Goal: Information Seeking & Learning: Learn about a topic

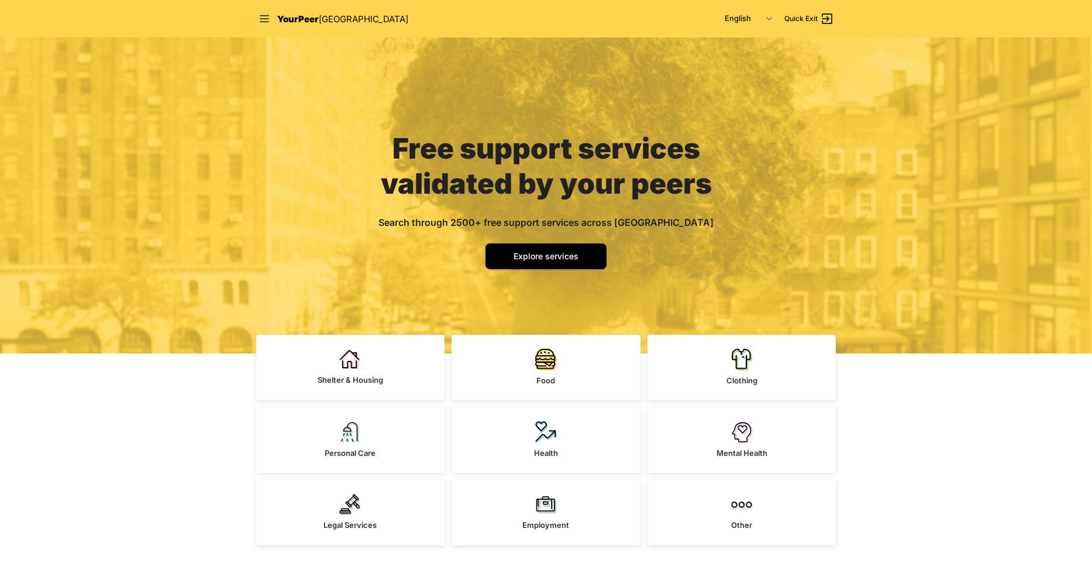
scroll to position [67, 0]
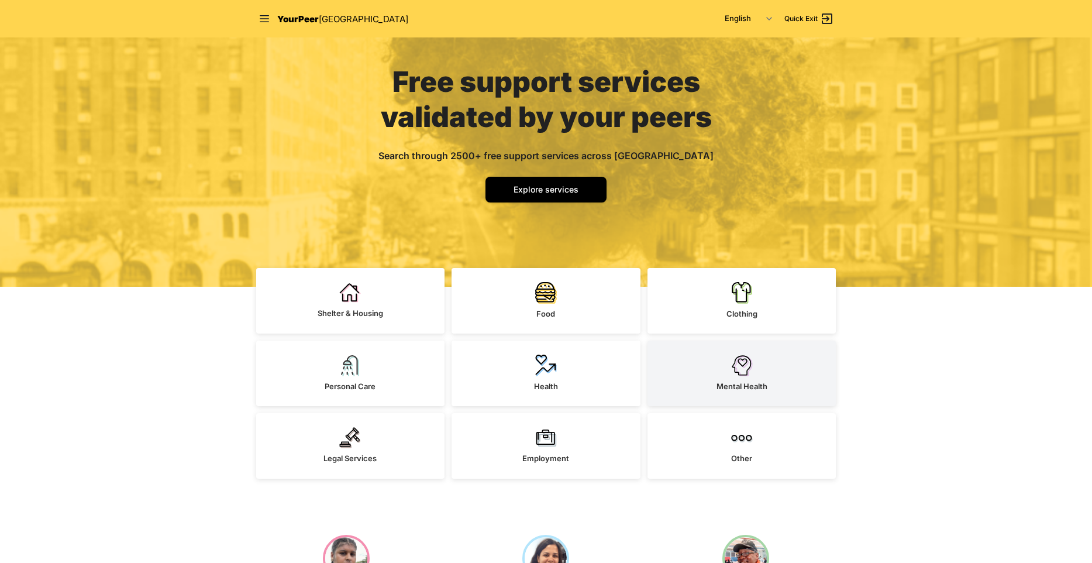
click at [752, 362] on img at bounding box center [742, 366] width 22 height 22
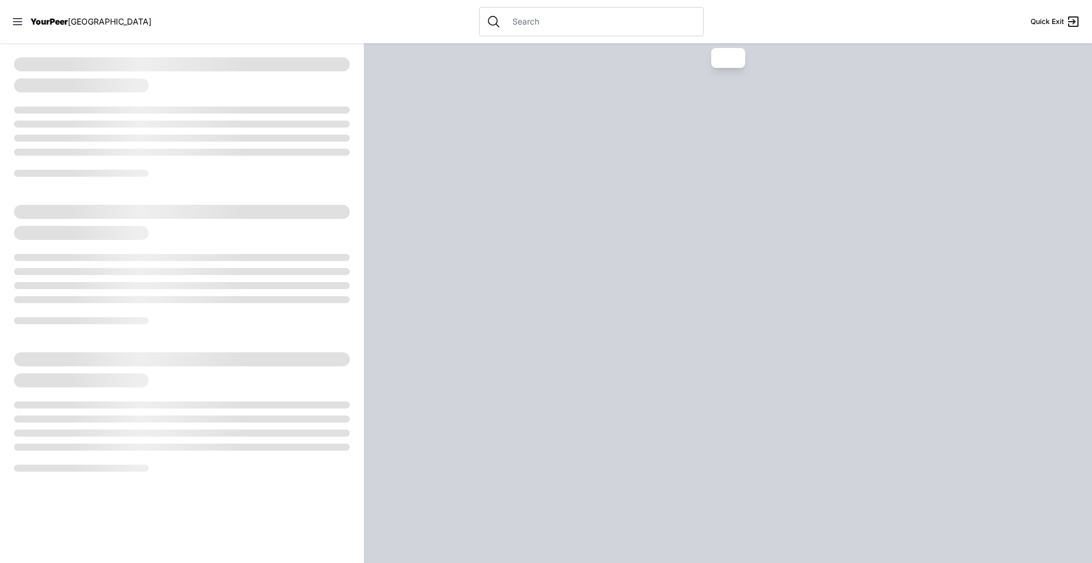
select select "recentlyUpdated"
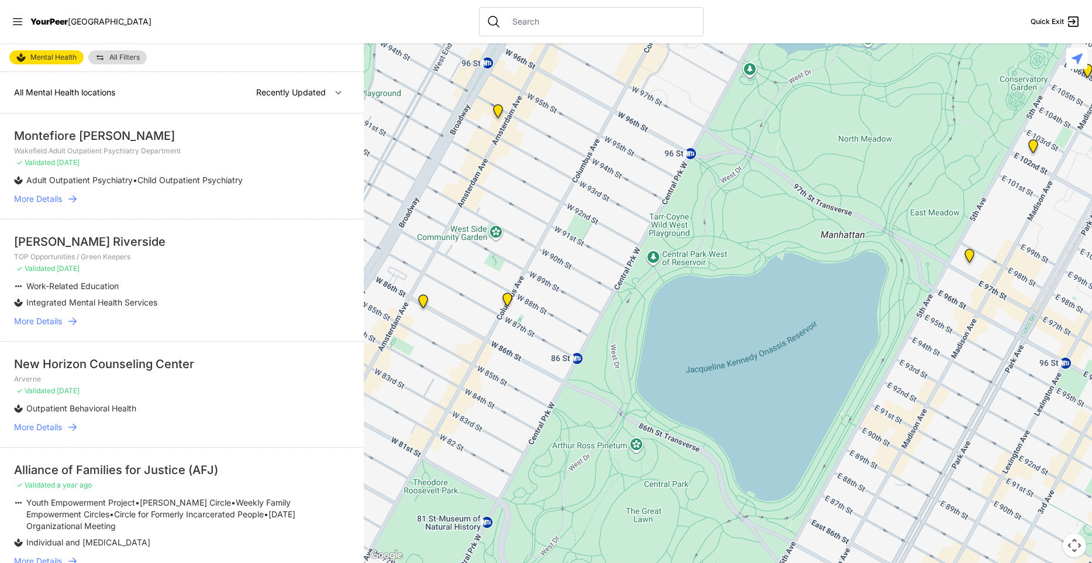
click at [717, 15] on nav "YourPeer [GEOGRAPHIC_DATA] Quick Exit" at bounding box center [546, 21] width 1092 height 43
click at [43, 198] on span "More Details" at bounding box center [38, 199] width 48 height 12
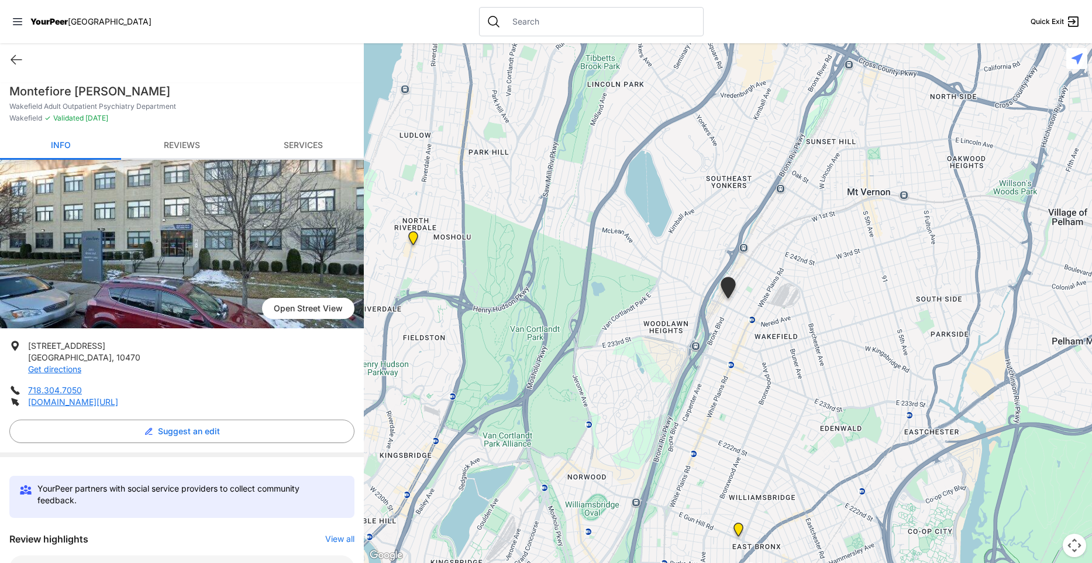
select select "recentlyUpdated"
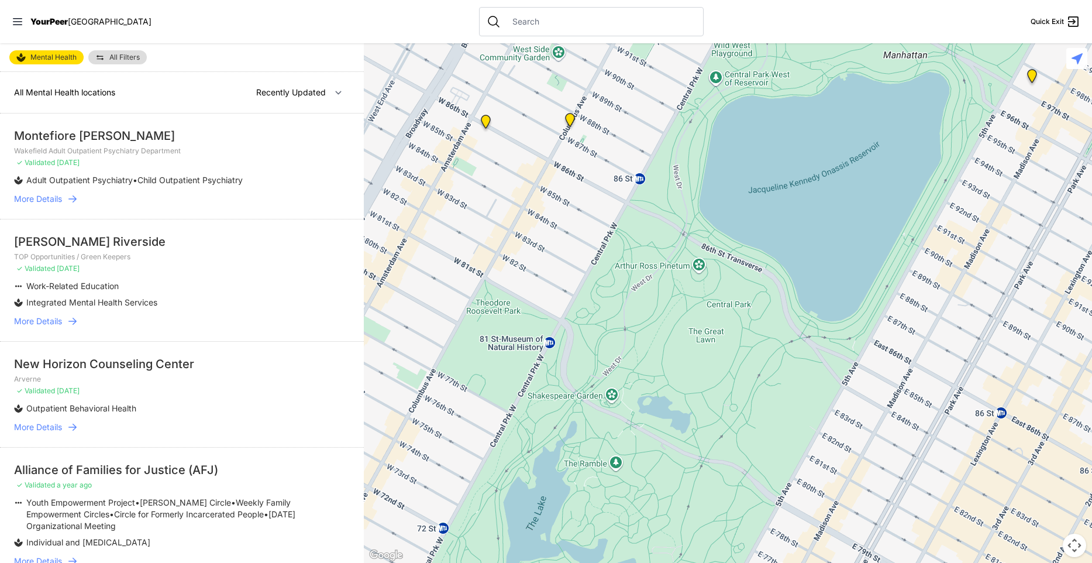
scroll to position [67, 0]
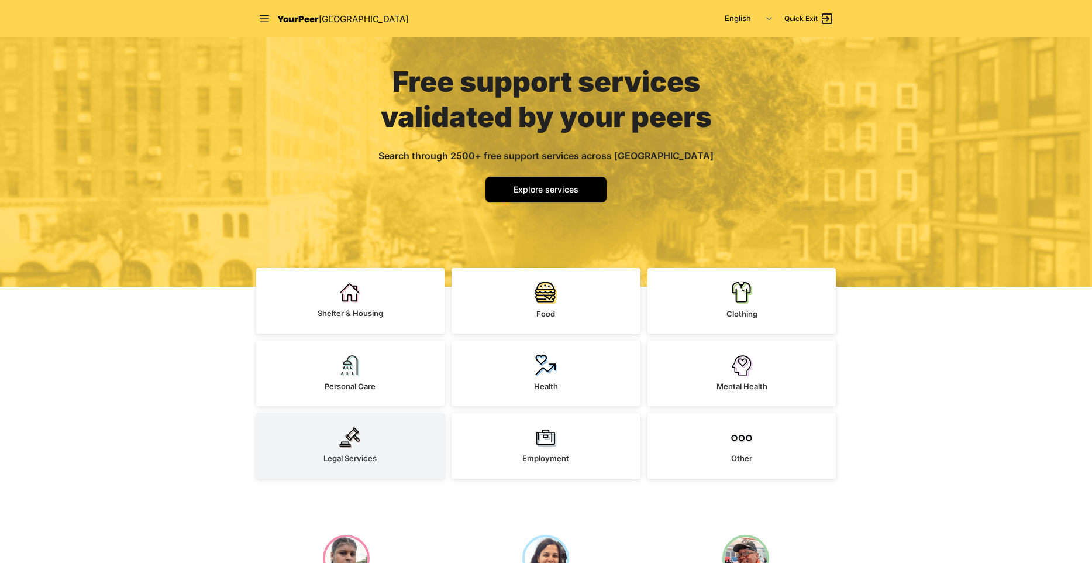
click at [425, 458] on link "Legal Services" at bounding box center [350, 446] width 189 height 66
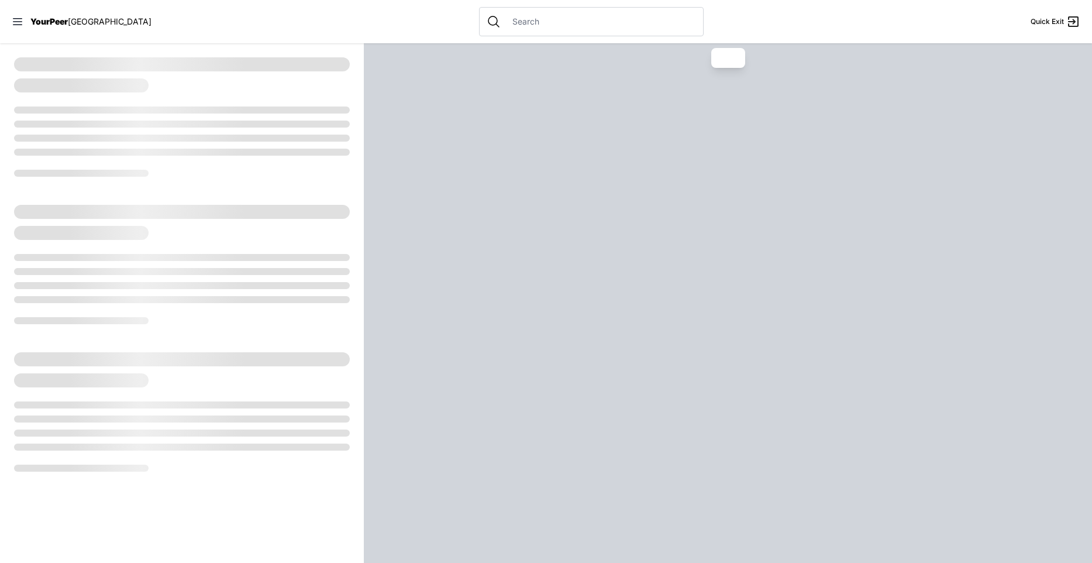
select select "recentlyUpdated"
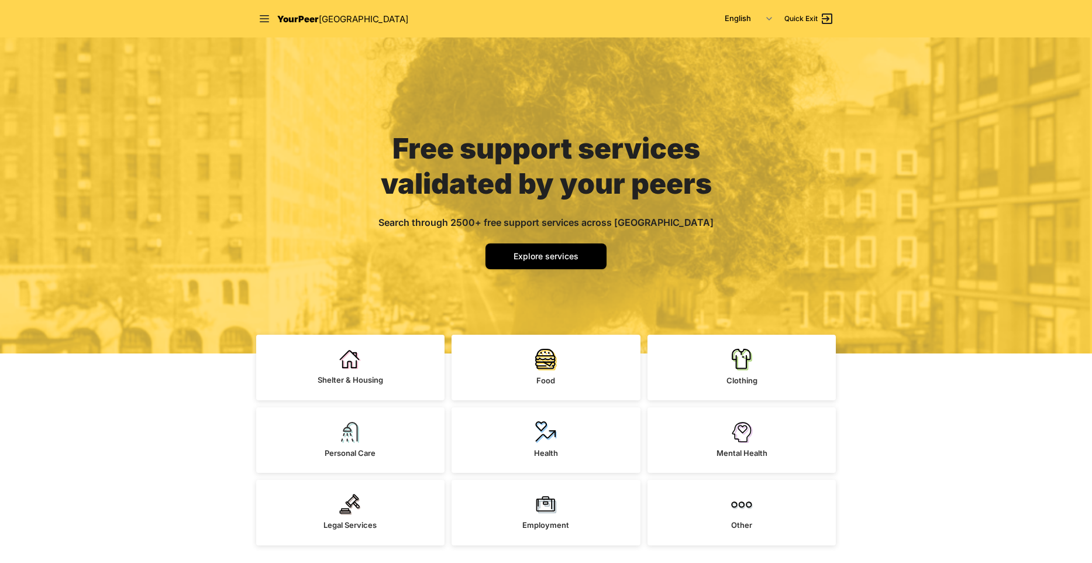
scroll to position [67, 0]
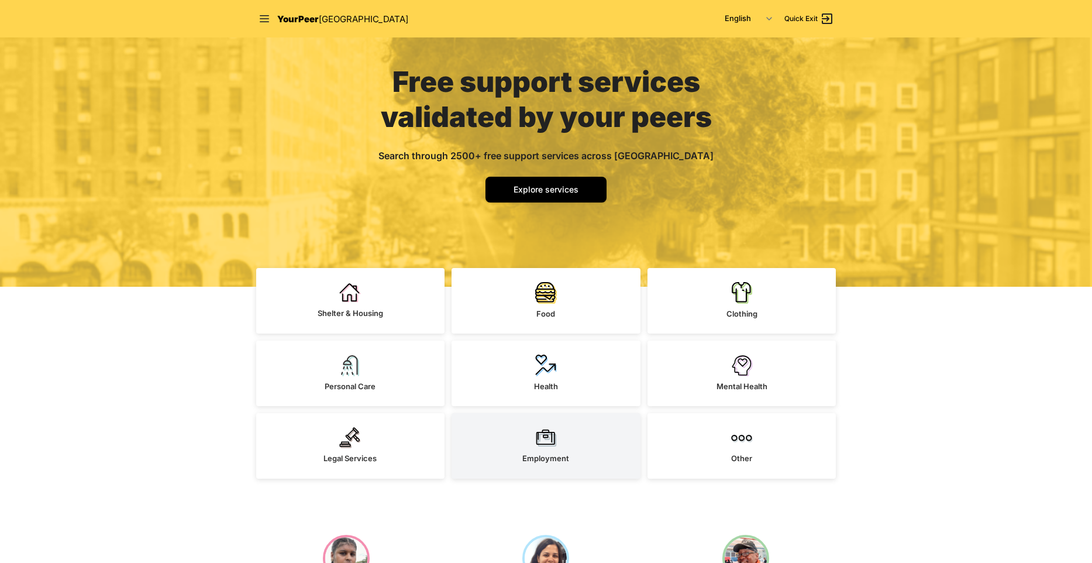
click at [592, 467] on link "Employment" at bounding box center [546, 446] width 189 height 66
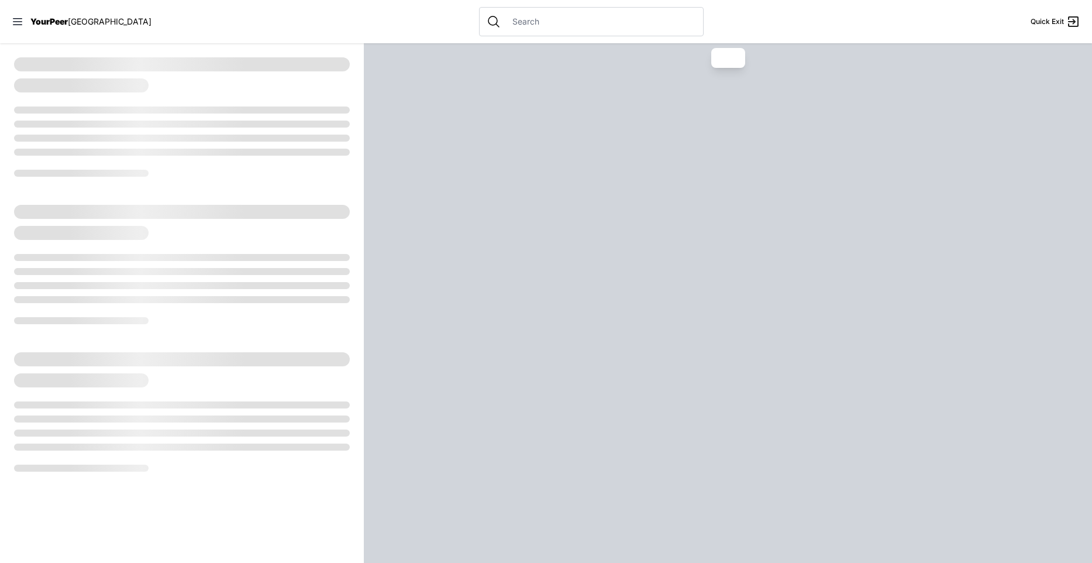
select select "recentlyUpdated"
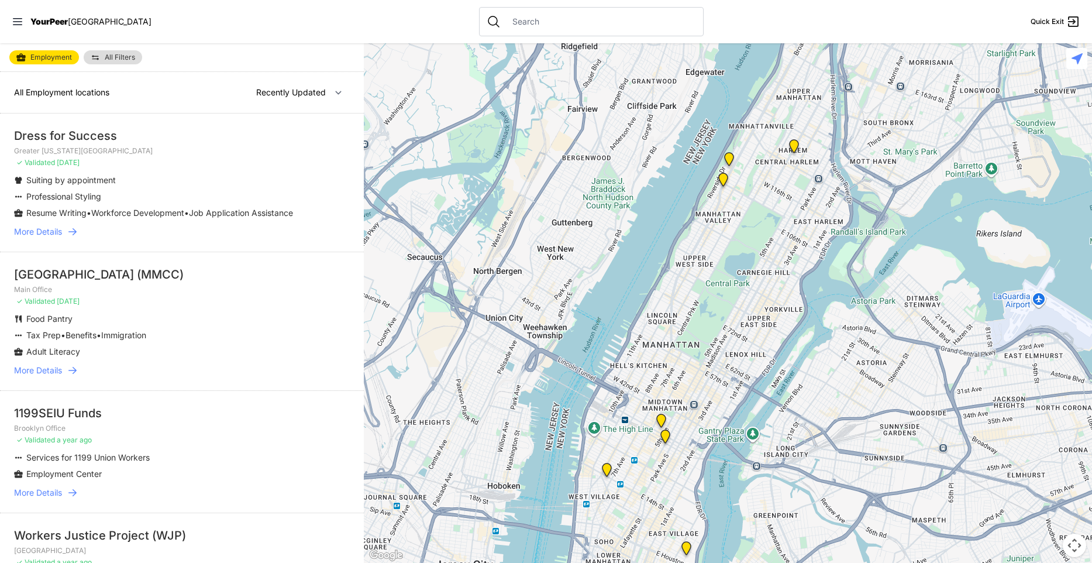
click at [71, 18] on span "[GEOGRAPHIC_DATA]" at bounding box center [110, 21] width 84 height 10
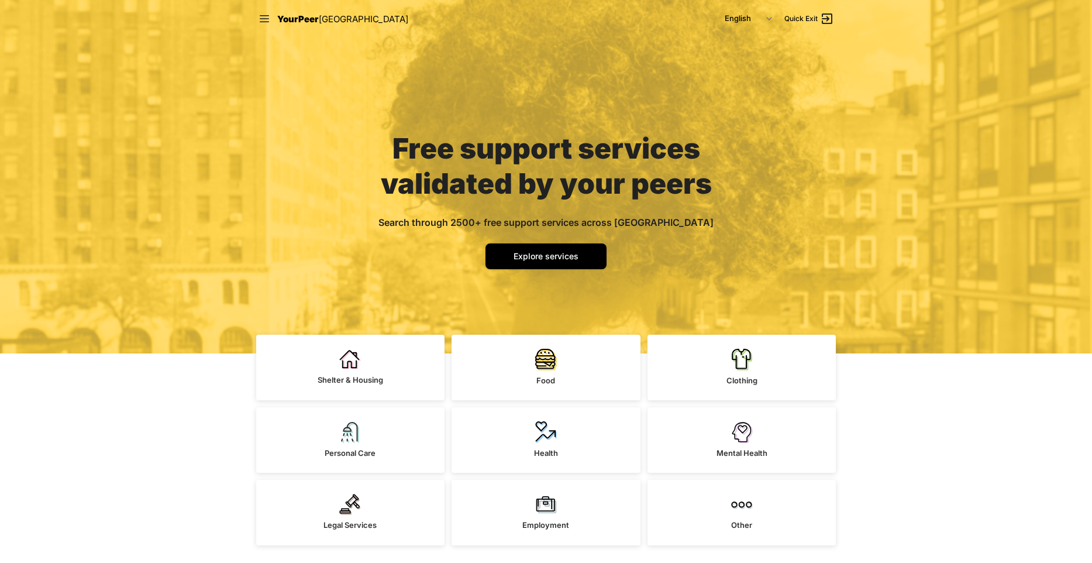
click at [757, 49] on div "Free support services validated by your peers Search through 2500+ free support…" at bounding box center [546, 176] width 1092 height 353
click at [718, 8] on select "English Español 简体中文 বাংলা Français Русский" at bounding box center [749, 18] width 62 height 21
